Goal: Check status: Check status

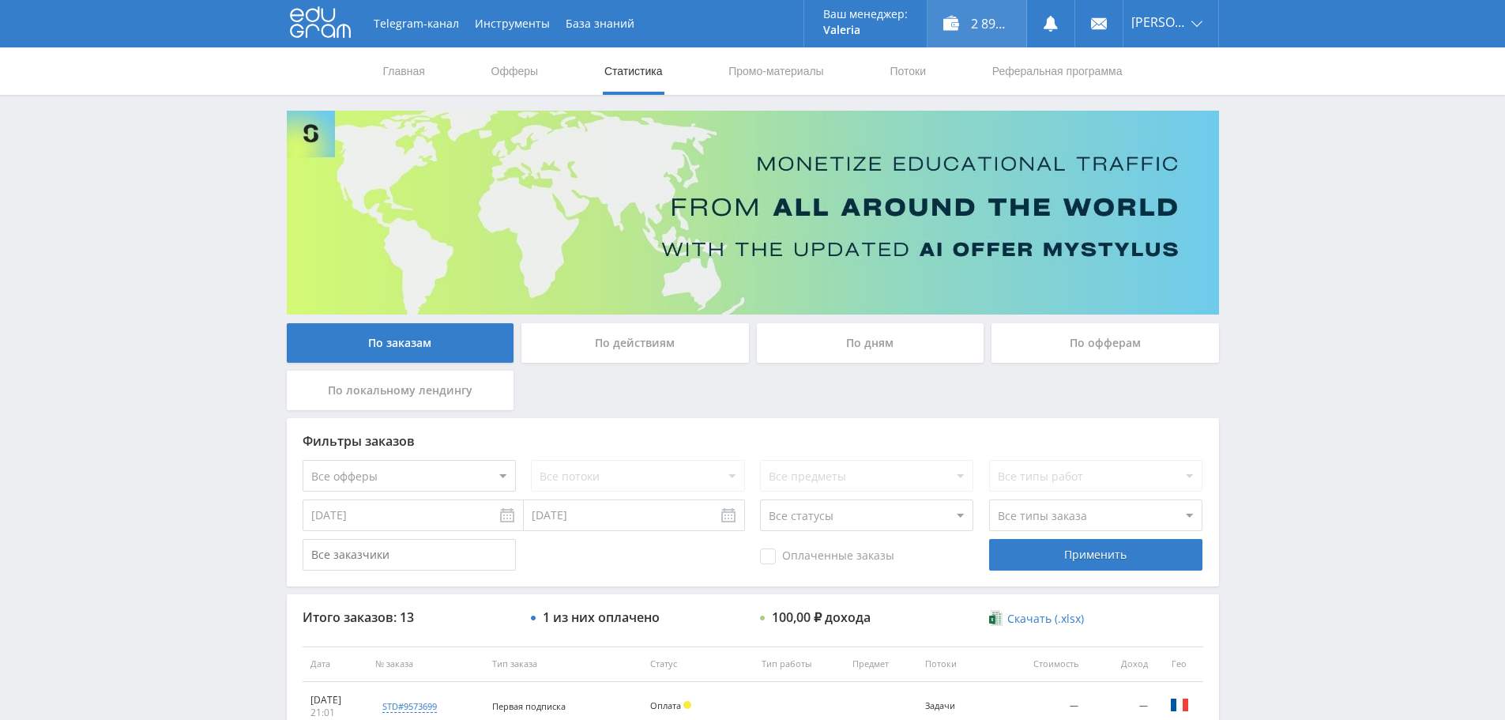
click at [973, 24] on div "2 893,00 ₽" at bounding box center [977, 23] width 99 height 47
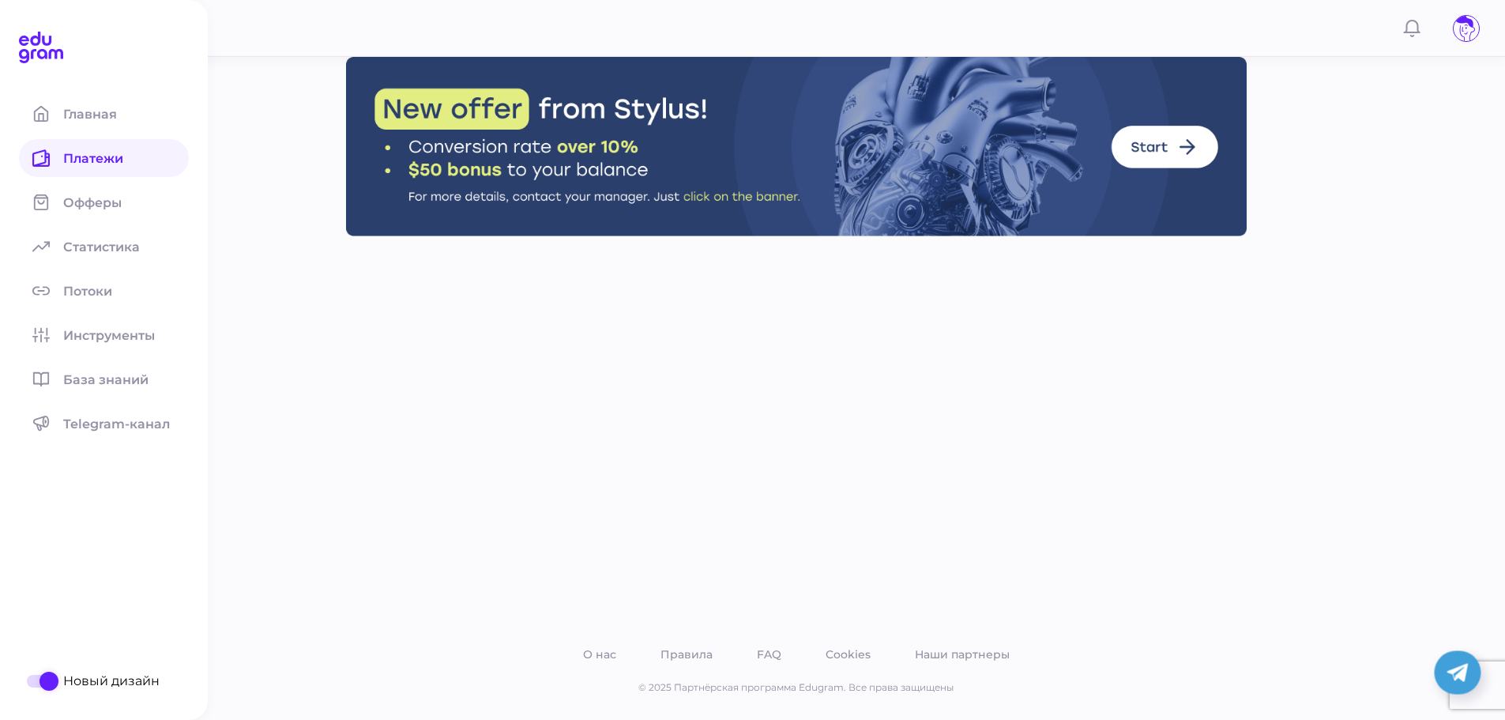
click at [36, 171] on span at bounding box center [41, 158] width 44 height 38
click at [82, 160] on span "Платежи" at bounding box center [102, 158] width 79 height 15
